Goal: Information Seeking & Learning: Learn about a topic

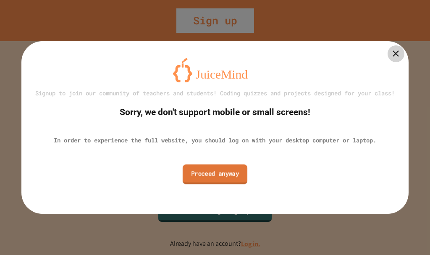
click at [232, 177] on link "Proceed anyway" at bounding box center [215, 174] width 65 height 20
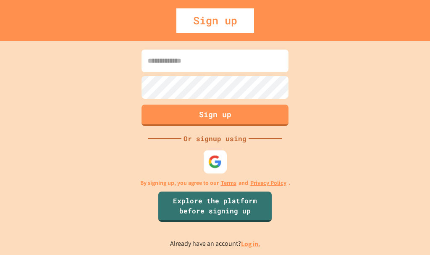
click at [218, 163] on img at bounding box center [215, 162] width 14 height 14
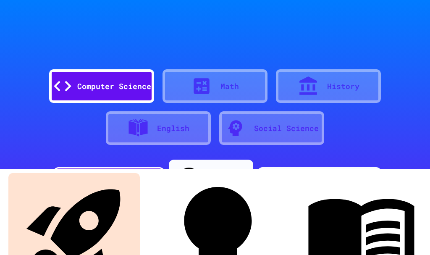
click at [100, 85] on div "Computer Science" at bounding box center [114, 86] width 74 height 11
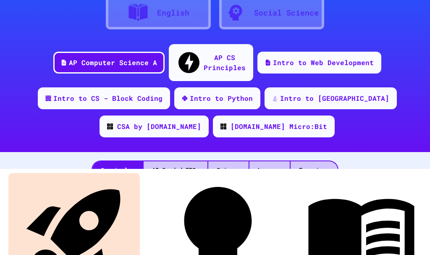
scroll to position [126, 0]
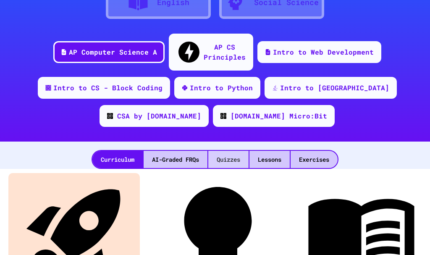
click at [220, 151] on div "Quizzes" at bounding box center [228, 159] width 40 height 17
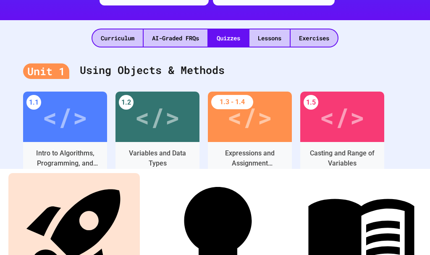
scroll to position [252, 0]
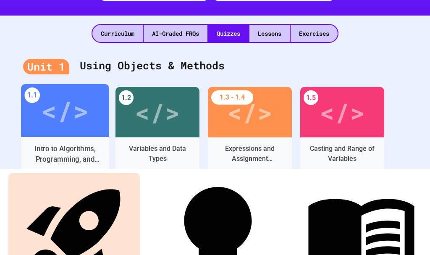
click at [49, 96] on div "</>" at bounding box center [64, 110] width 47 height 39
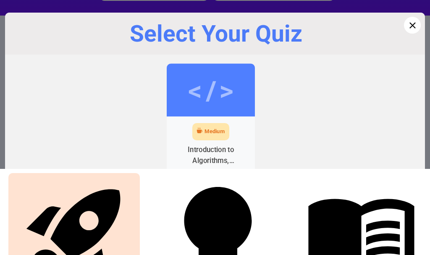
click at [209, 110] on div "</>" at bounding box center [211, 90] width 88 height 53
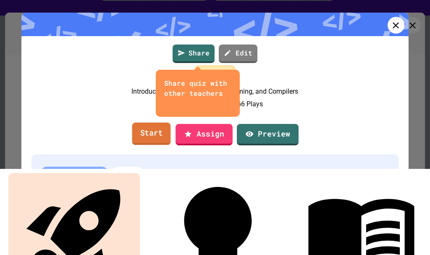
click at [149, 145] on link "Start" at bounding box center [151, 134] width 39 height 23
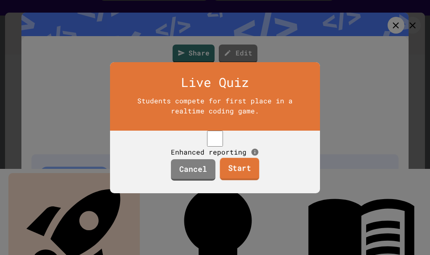
click at [239, 176] on link "Start" at bounding box center [239, 168] width 39 height 23
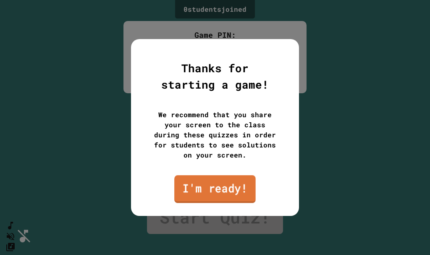
click at [232, 185] on link "I'm ready!" at bounding box center [214, 189] width 81 height 28
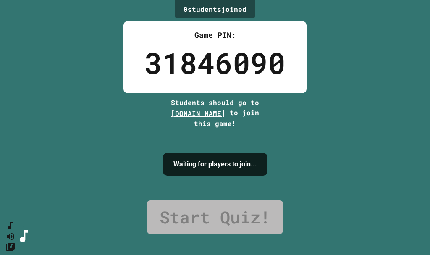
click at [351, 167] on div "0 student s joined Game PIN: 31846090 Students should go to [DOMAIN_NAME] to jo…" at bounding box center [215, 127] width 430 height 255
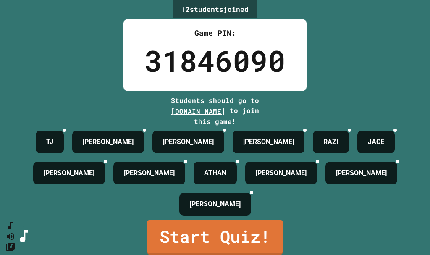
scroll to position [31, 0]
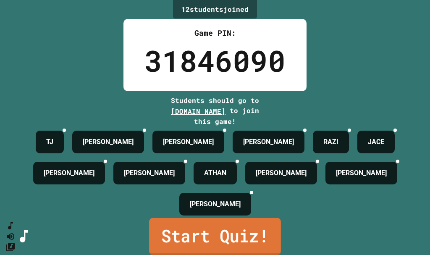
click at [231, 223] on link "Start Quiz!" at bounding box center [215, 236] width 132 height 37
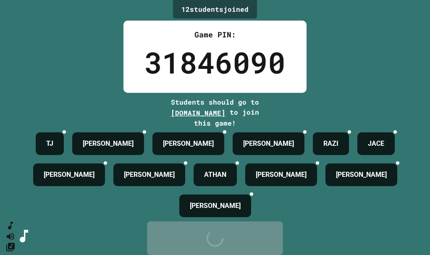
scroll to position [0, 0]
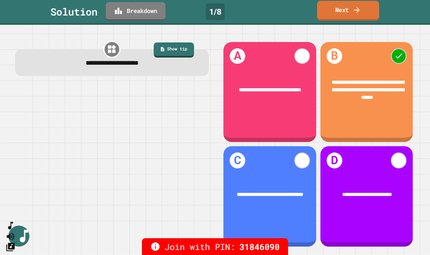
click at [341, 9] on link "Next" at bounding box center [348, 11] width 62 height 20
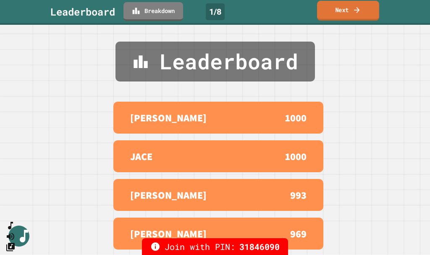
click at [341, 9] on link "Next" at bounding box center [348, 11] width 62 height 20
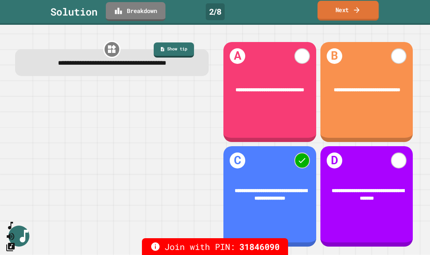
click at [357, 10] on icon at bounding box center [356, 10] width 5 height 6
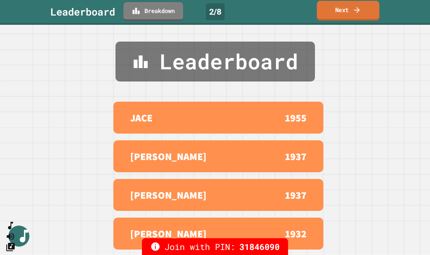
click at [357, 10] on icon at bounding box center [356, 10] width 5 height 6
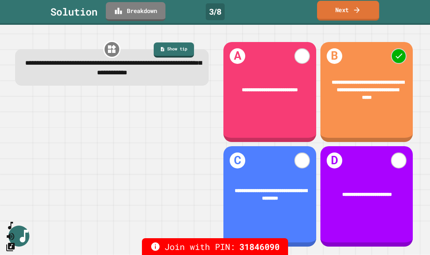
click at [357, 10] on icon at bounding box center [356, 10] width 5 height 6
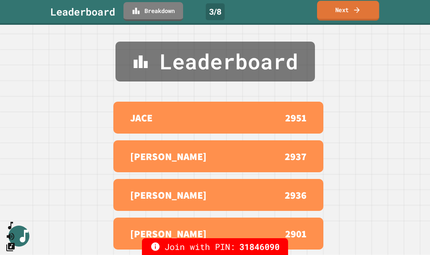
click at [357, 10] on icon at bounding box center [356, 10] width 5 height 6
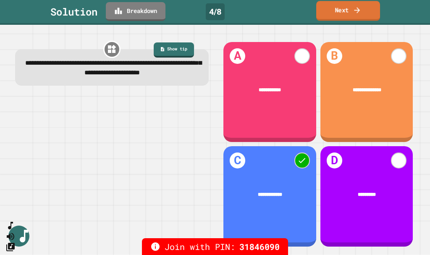
click at [367, 14] on link "Next" at bounding box center [348, 11] width 64 height 20
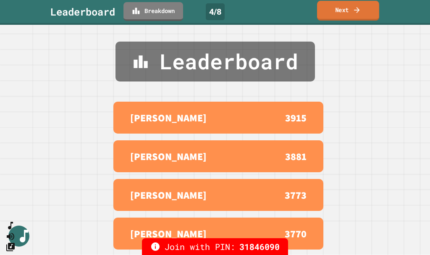
click at [367, 14] on link "Next" at bounding box center [348, 11] width 62 height 20
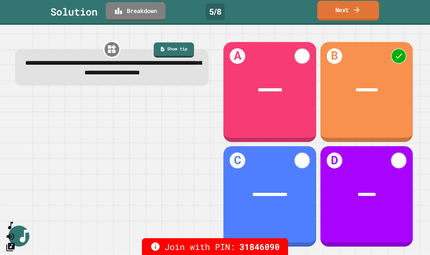
click at [344, 14] on link "Next" at bounding box center [348, 11] width 62 height 20
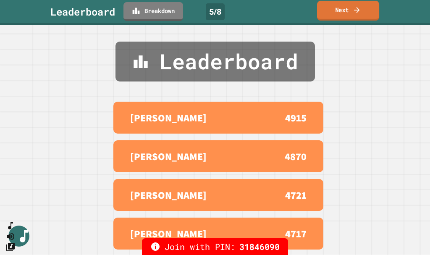
click at [345, 14] on link "Next" at bounding box center [348, 11] width 62 height 20
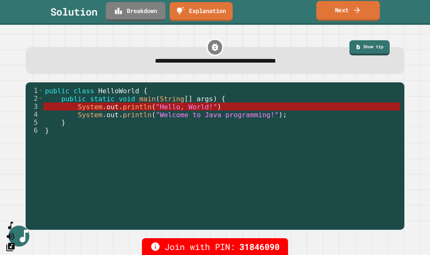
click at [358, 14] on icon at bounding box center [357, 9] width 8 height 9
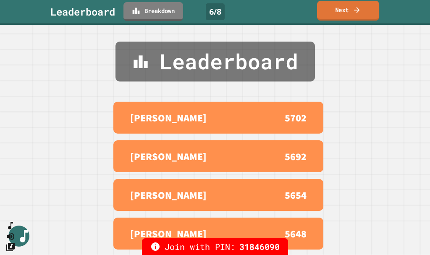
click at [358, 14] on icon at bounding box center [357, 9] width 8 height 9
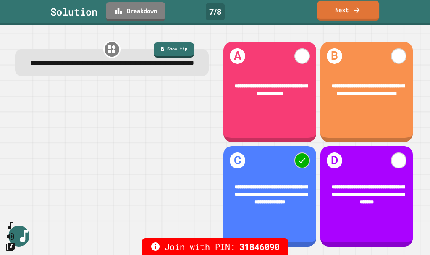
click at [336, 10] on link "Next" at bounding box center [348, 11] width 62 height 20
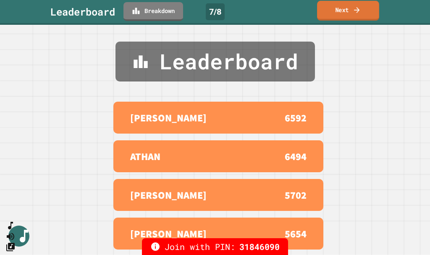
click at [336, 10] on link "Next" at bounding box center [348, 11] width 62 height 20
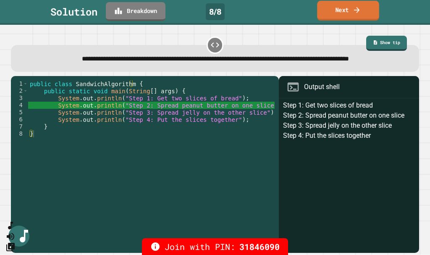
click at [364, 13] on link "Next" at bounding box center [348, 11] width 62 height 20
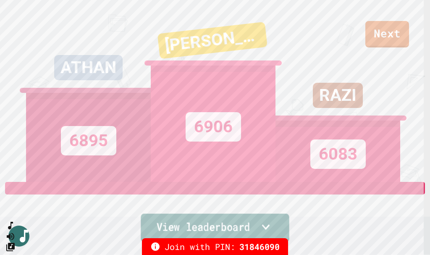
click at [257, 216] on link "View leaderboard" at bounding box center [215, 228] width 148 height 28
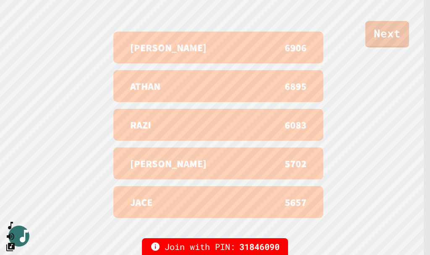
scroll to position [350, 0]
click at [384, 37] on link "Next" at bounding box center [387, 33] width 43 height 28
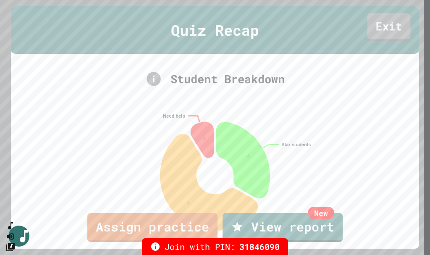
click at [382, 29] on link "Exit" at bounding box center [388, 27] width 43 height 28
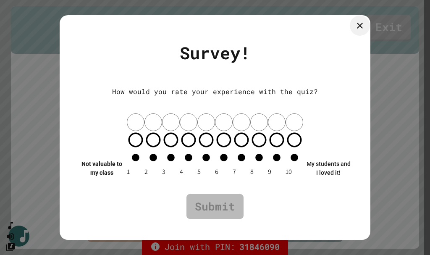
click at [357, 31] on icon at bounding box center [360, 26] width 10 height 10
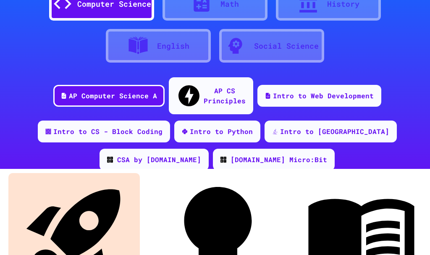
scroll to position [168, 0]
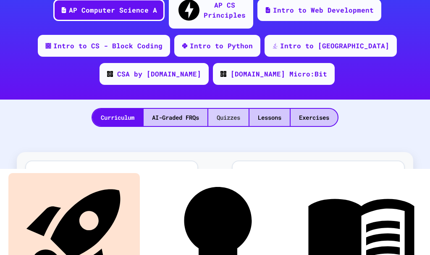
drag, startPoint x: 226, startPoint y: 102, endPoint x: 237, endPoint y: 105, distance: 11.1
click at [227, 109] on div "Quizzes" at bounding box center [228, 117] width 40 height 17
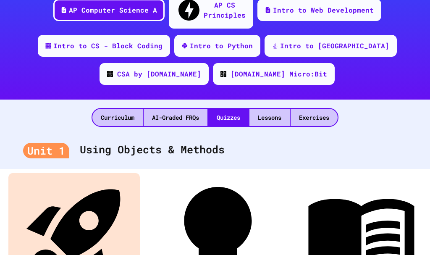
scroll to position [294, 0]
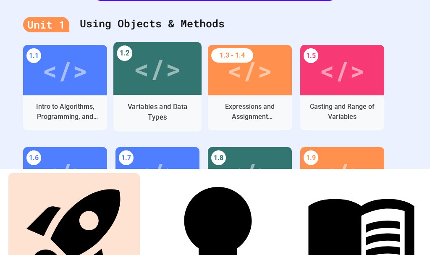
click at [150, 70] on div "</>" at bounding box center [157, 68] width 47 height 39
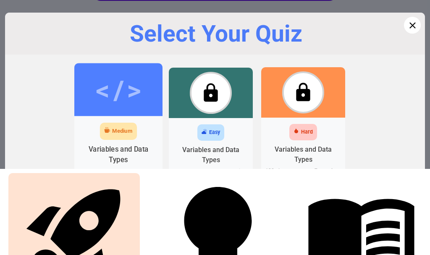
click at [106, 95] on div "</>" at bounding box center [117, 90] width 47 height 40
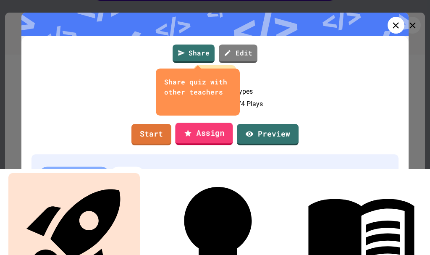
click at [203, 145] on link "Assign" at bounding box center [204, 134] width 58 height 23
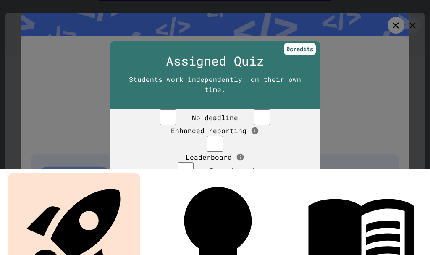
click at [199, 202] on link "Cancel" at bounding box center [190, 191] width 45 height 22
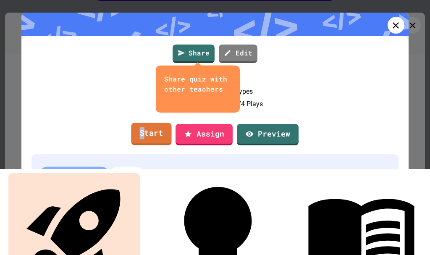
click at [140, 146] on link "Start" at bounding box center [151, 134] width 40 height 23
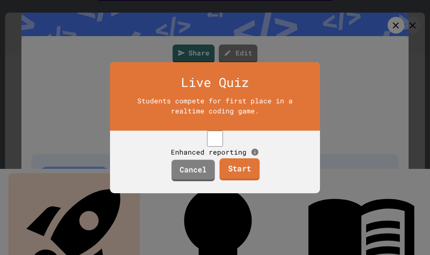
click at [230, 178] on link "Start" at bounding box center [239, 169] width 40 height 22
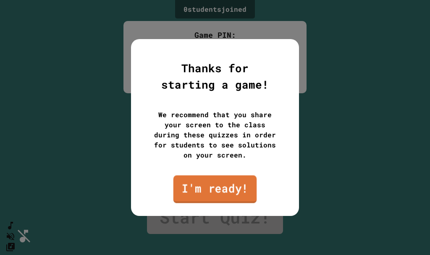
click at [231, 187] on link "I'm ready!" at bounding box center [214, 189] width 83 height 28
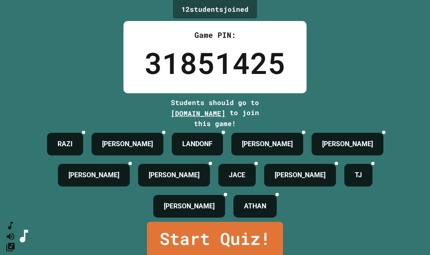
scroll to position [31, 0]
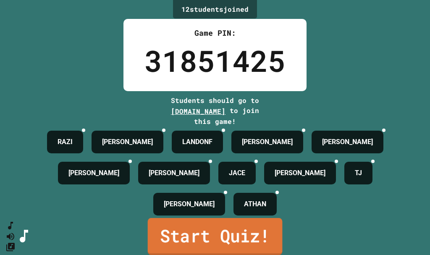
click at [168, 228] on link "Start Quiz!" at bounding box center [215, 236] width 135 height 37
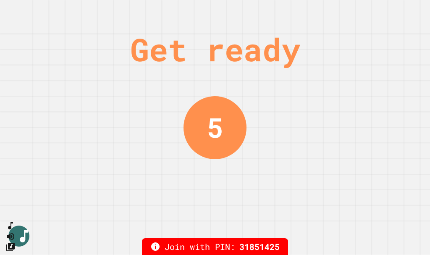
scroll to position [0, 0]
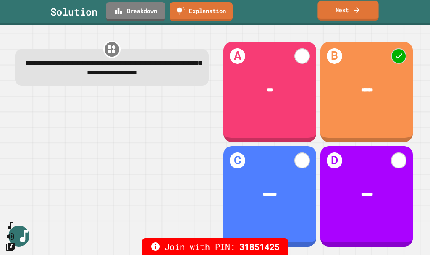
click at [338, 13] on link "Next" at bounding box center [347, 11] width 61 height 20
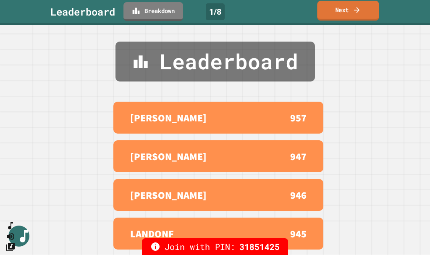
click at [338, 13] on link "Next" at bounding box center [348, 11] width 62 height 20
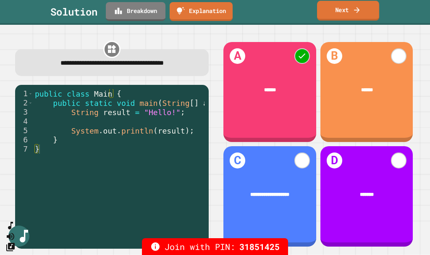
click at [344, 11] on link "Next" at bounding box center [348, 11] width 62 height 20
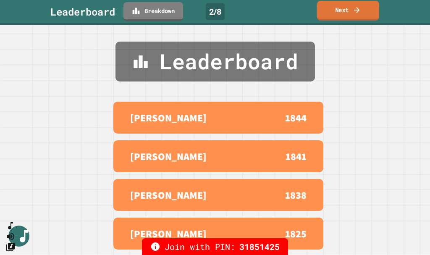
click at [343, 12] on link "Next" at bounding box center [348, 11] width 62 height 20
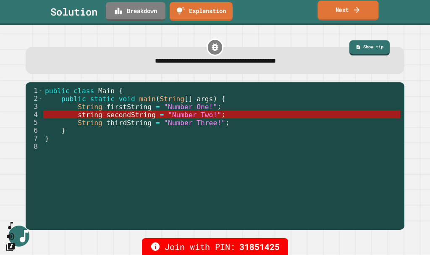
click at [359, 10] on icon at bounding box center [356, 10] width 5 height 6
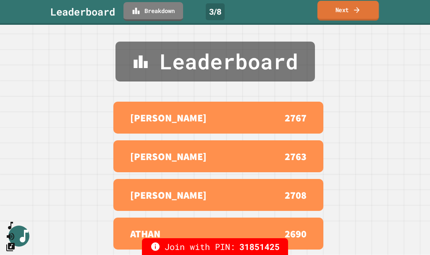
click at [359, 10] on icon at bounding box center [356, 10] width 5 height 6
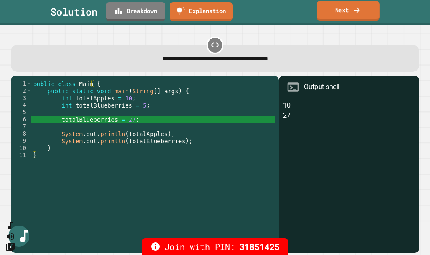
click at [355, 13] on icon at bounding box center [357, 9] width 8 height 9
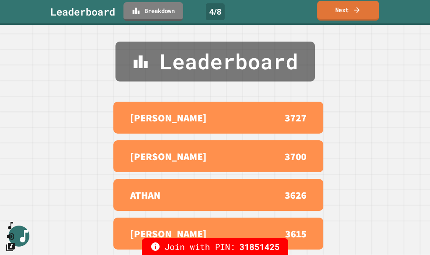
click at [355, 13] on icon at bounding box center [357, 9] width 8 height 9
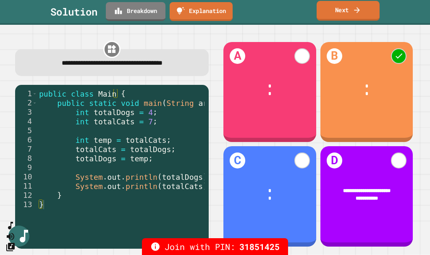
click at [344, 10] on link "Next" at bounding box center [348, 11] width 63 height 20
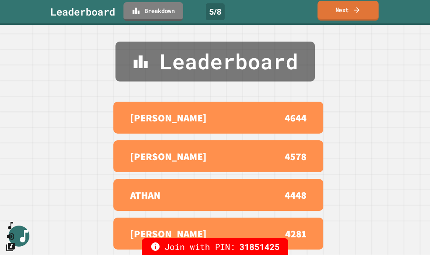
click at [344, 10] on link "Next" at bounding box center [347, 11] width 61 height 20
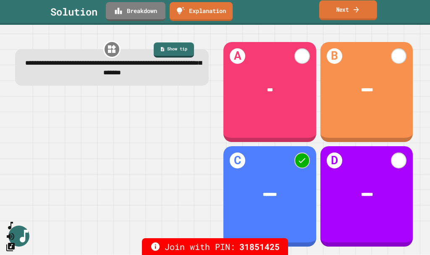
click at [341, 5] on link "Next" at bounding box center [348, 10] width 58 height 20
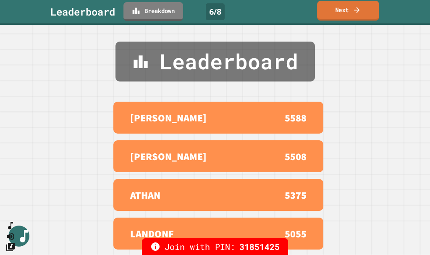
click at [341, 6] on link "Next" at bounding box center [348, 11] width 62 height 20
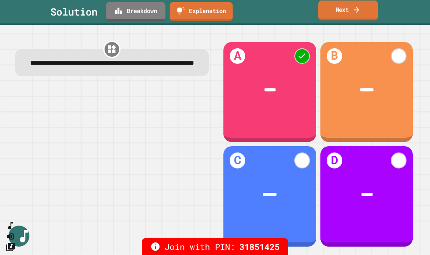
click at [341, 15] on link "Next" at bounding box center [348, 10] width 60 height 20
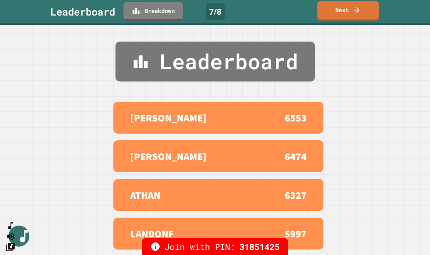
click at [341, 15] on link "Next" at bounding box center [348, 11] width 62 height 20
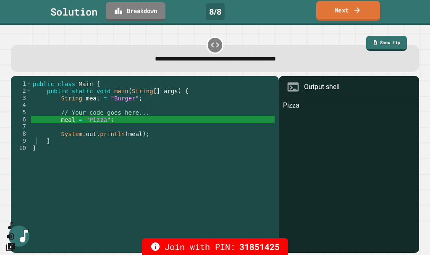
click at [345, 10] on link "Next" at bounding box center [348, 11] width 64 height 20
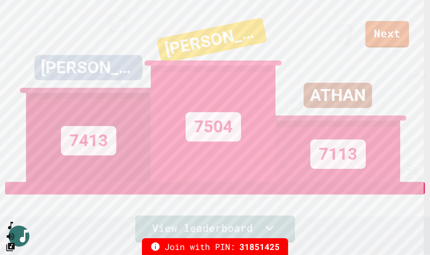
click at [393, 40] on div "ATHAN 7113" at bounding box center [337, 91] width 125 height 182
